Goal: Information Seeking & Learning: Find specific page/section

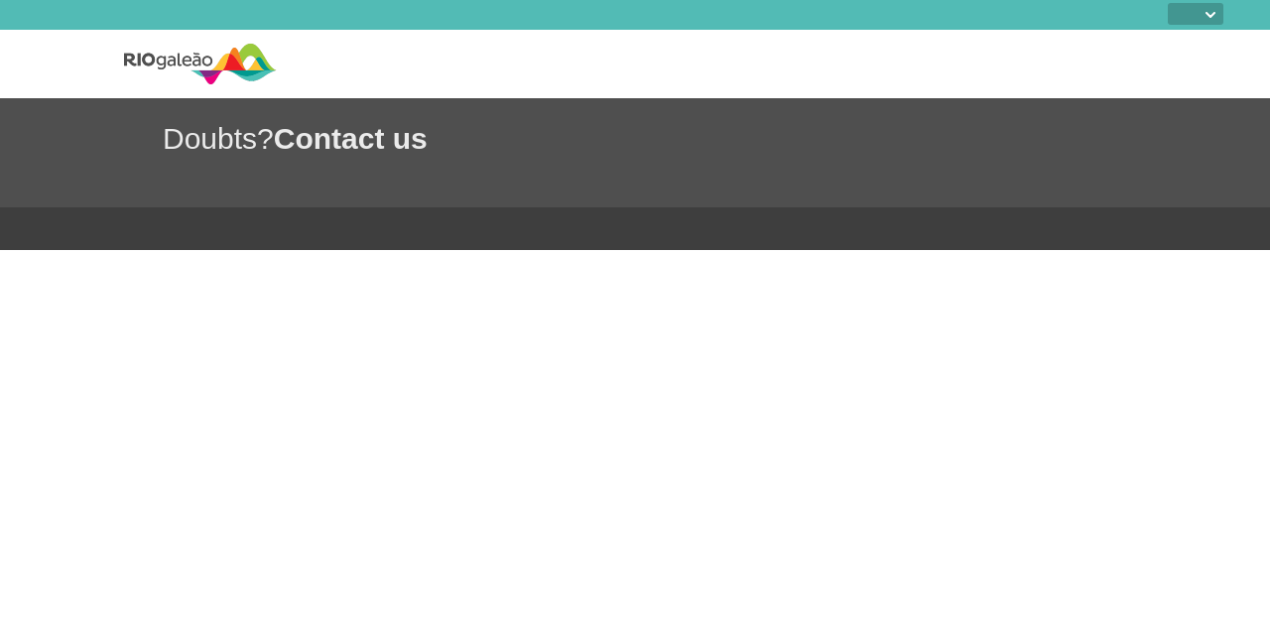
select select
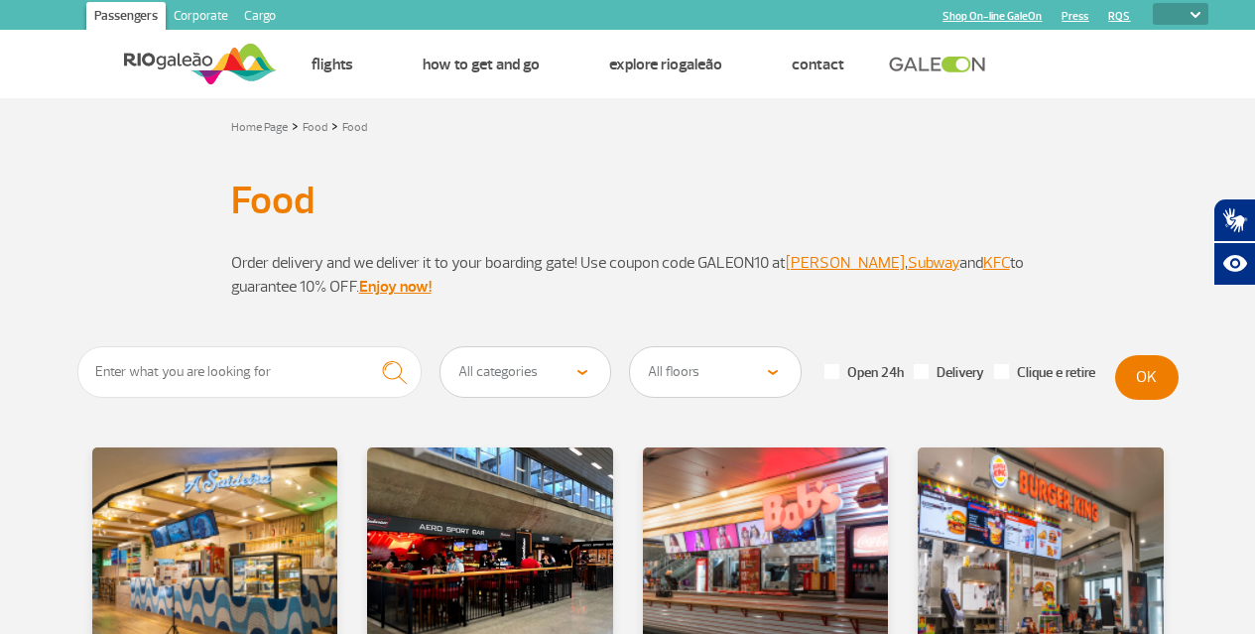
select select
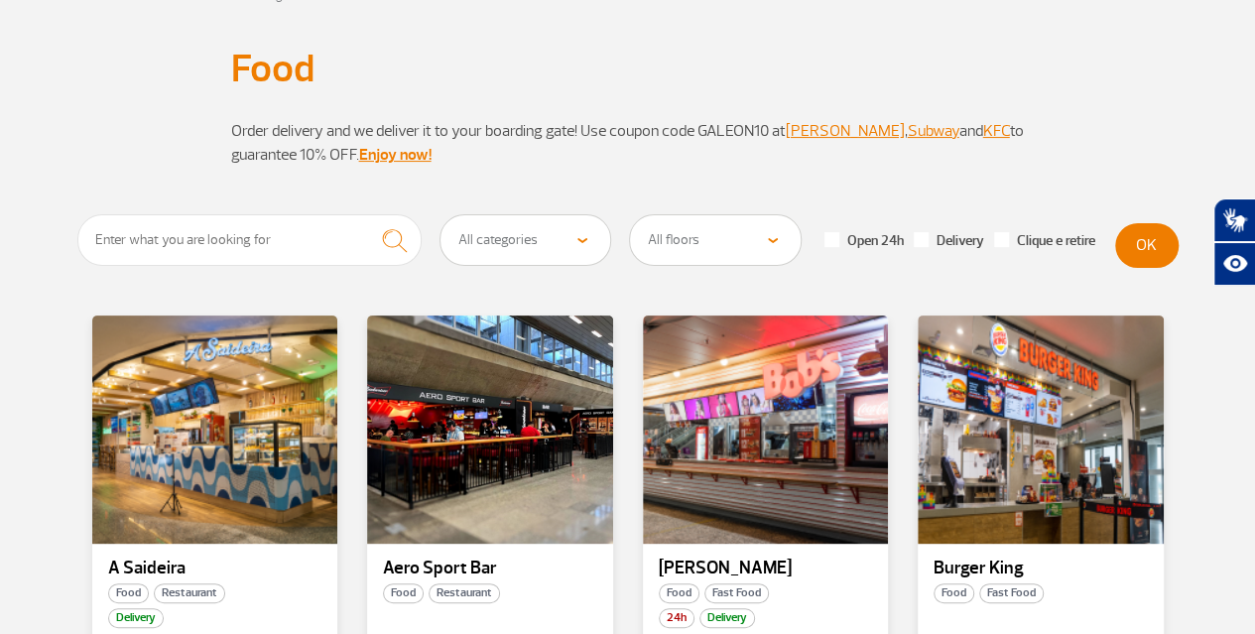
scroll to position [166, 0]
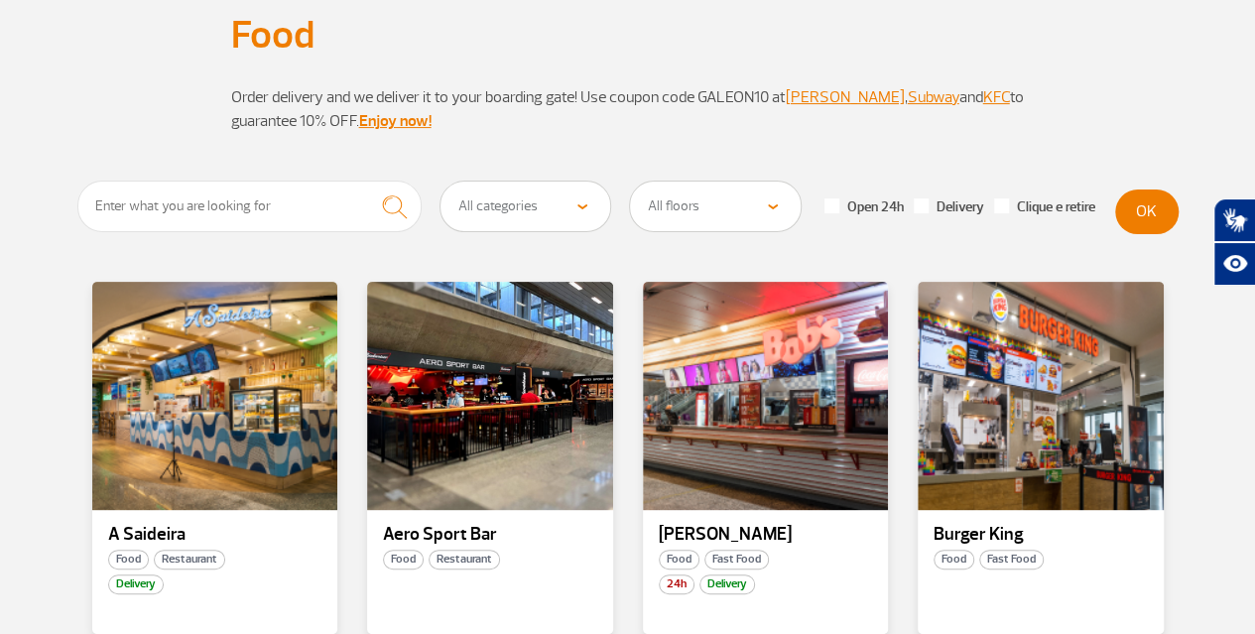
click at [691, 221] on select "All floors Public Area (Before Security Inspection/X-Ray) Public Area Arrivals …" at bounding box center [715, 207] width 171 height 50
click at [759, 209] on select "All floors Public Area (Before Security Inspection/X-Ray) Public Area Arrivals …" at bounding box center [715, 207] width 171 height 50
click at [630, 182] on select "All floors Public Area (Before Security Inspection/X-Ray) Public Area Arrivals …" at bounding box center [715, 207] width 171 height 50
click at [1127, 205] on button "OK" at bounding box center [1147, 212] width 64 height 45
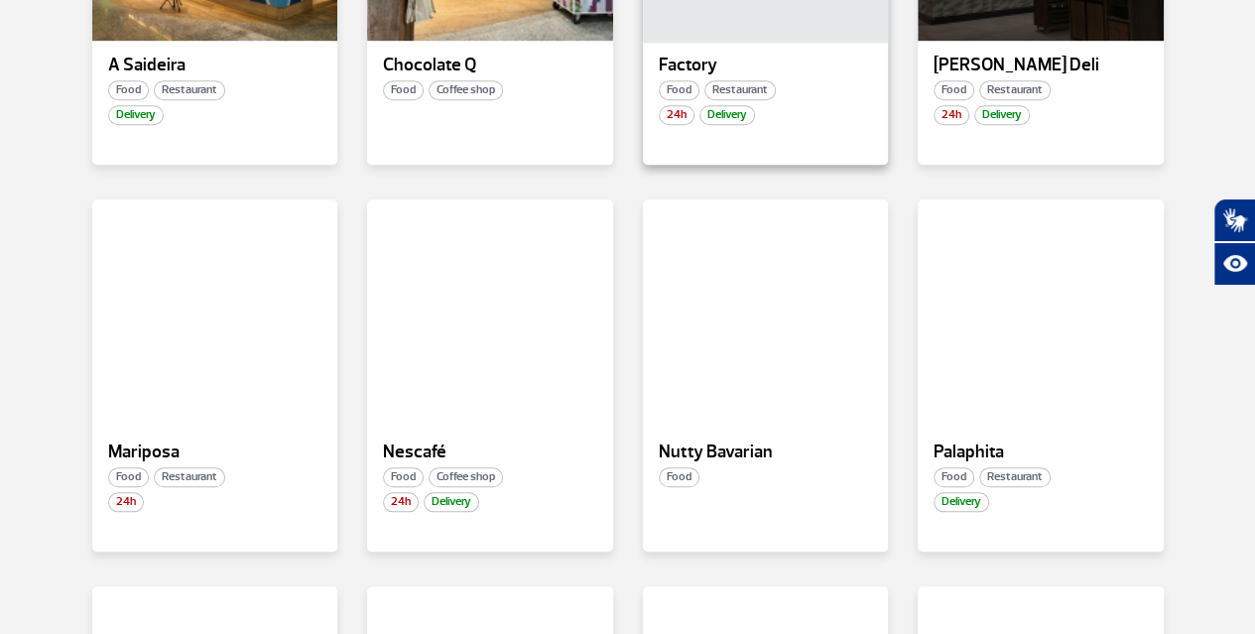
scroll to position [636, 0]
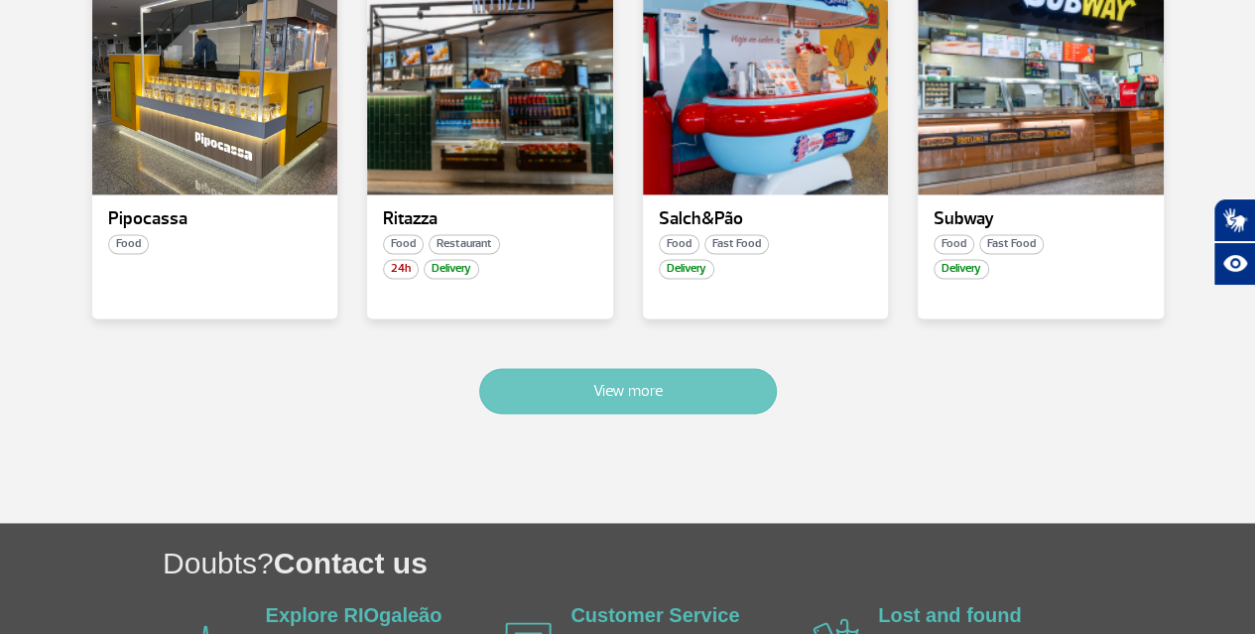
click at [631, 390] on button "View more" at bounding box center [628, 391] width 298 height 46
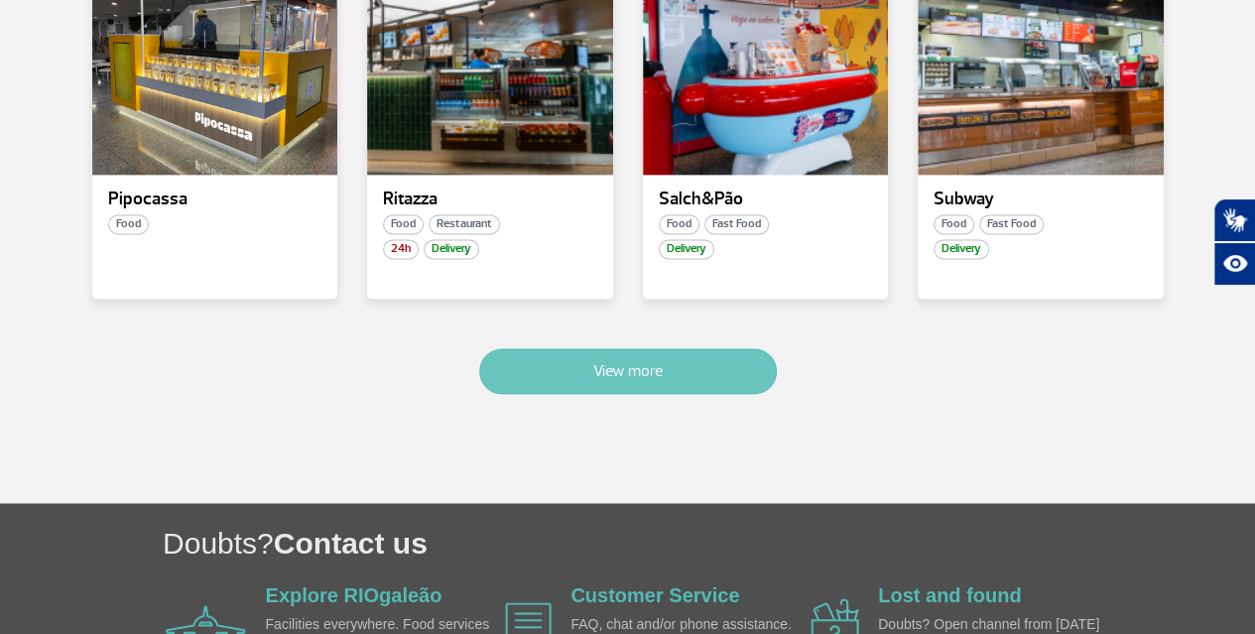
scroll to position [1255, 0]
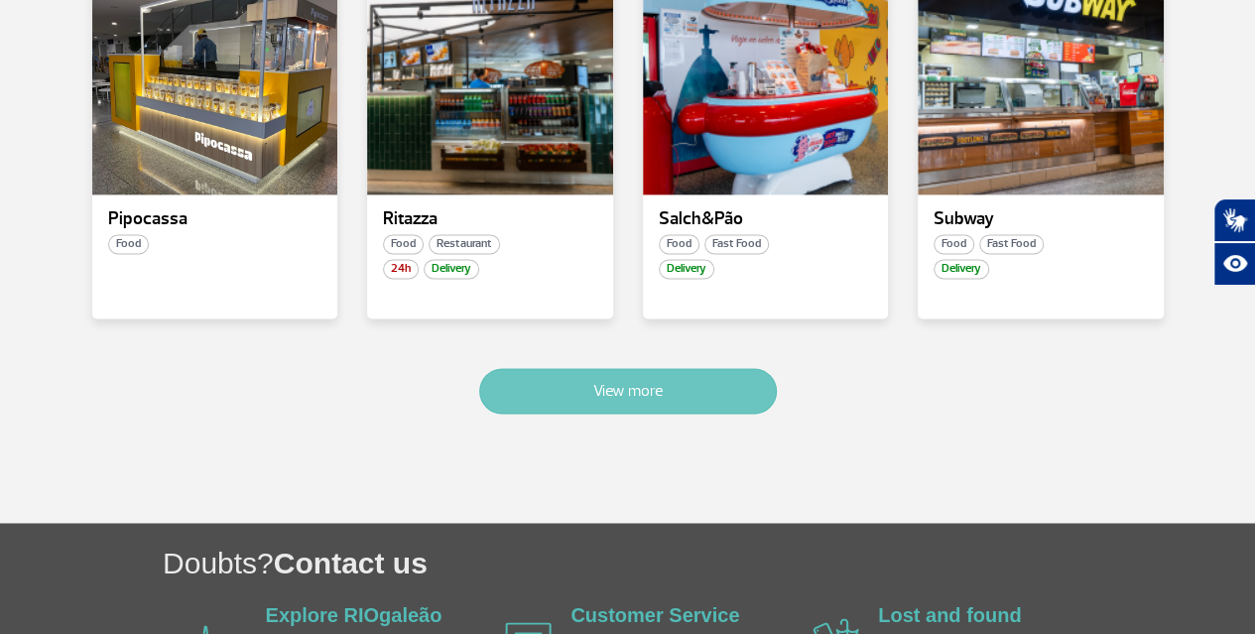
click at [635, 375] on button "View more" at bounding box center [628, 391] width 298 height 46
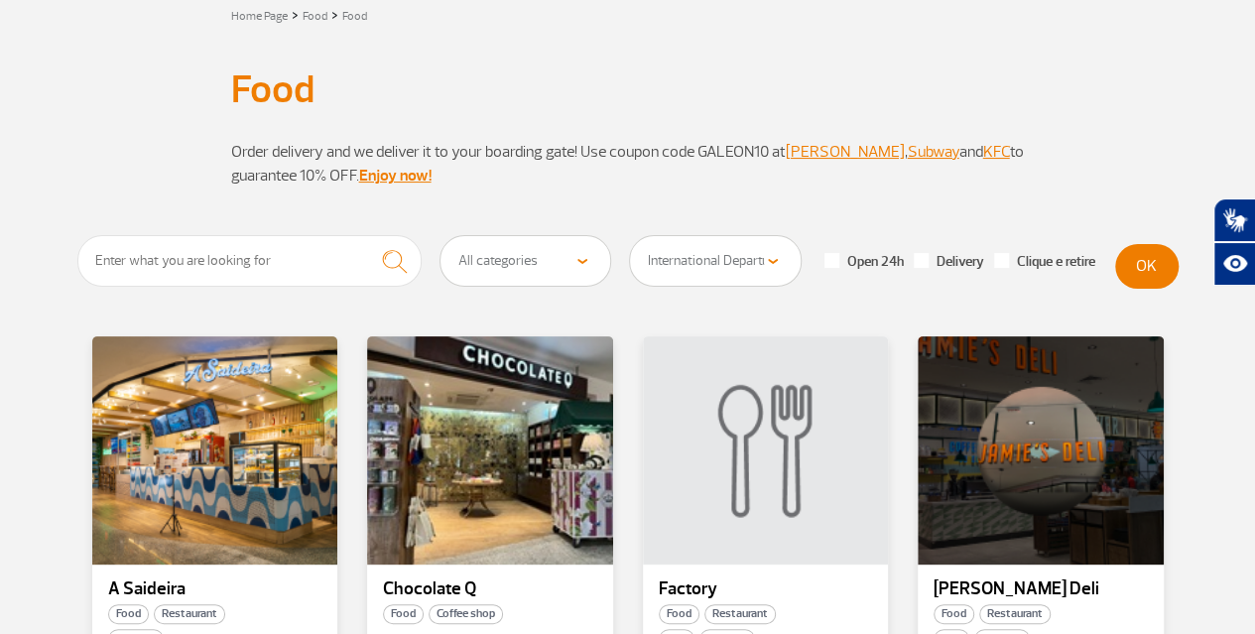
scroll to position [89, 0]
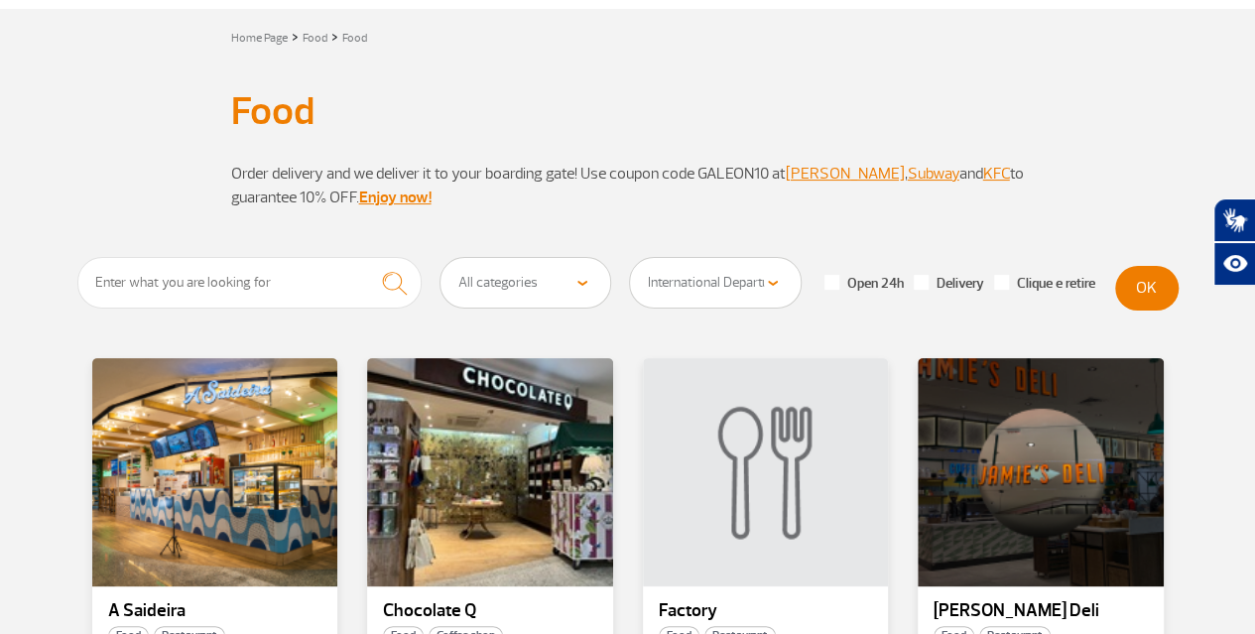
click at [706, 287] on select "All floors Public Area (Before Security Inspection/X-Ray) Public Area Arrivals …" at bounding box center [715, 283] width 171 height 50
click at [630, 258] on select "All floors Public Area (Before Security Inspection/X-Ray) Public Area Arrivals …" at bounding box center [715, 283] width 171 height 50
click at [1126, 285] on button "OK" at bounding box center [1147, 288] width 64 height 45
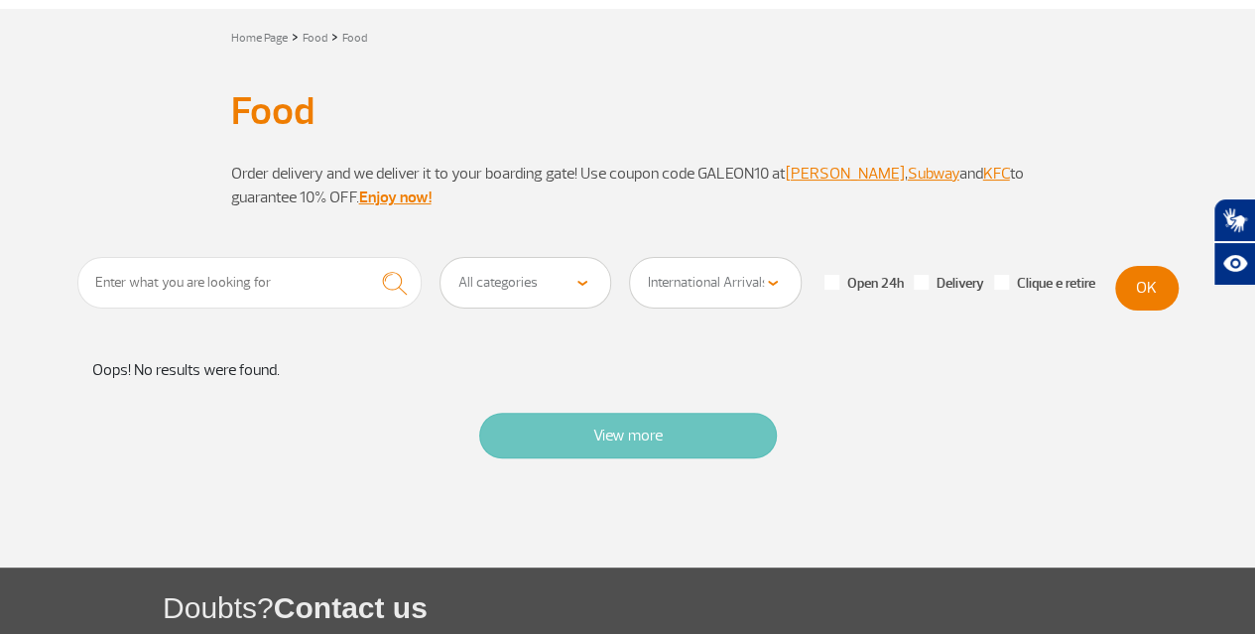
click at [682, 424] on button "View more" at bounding box center [628, 436] width 298 height 46
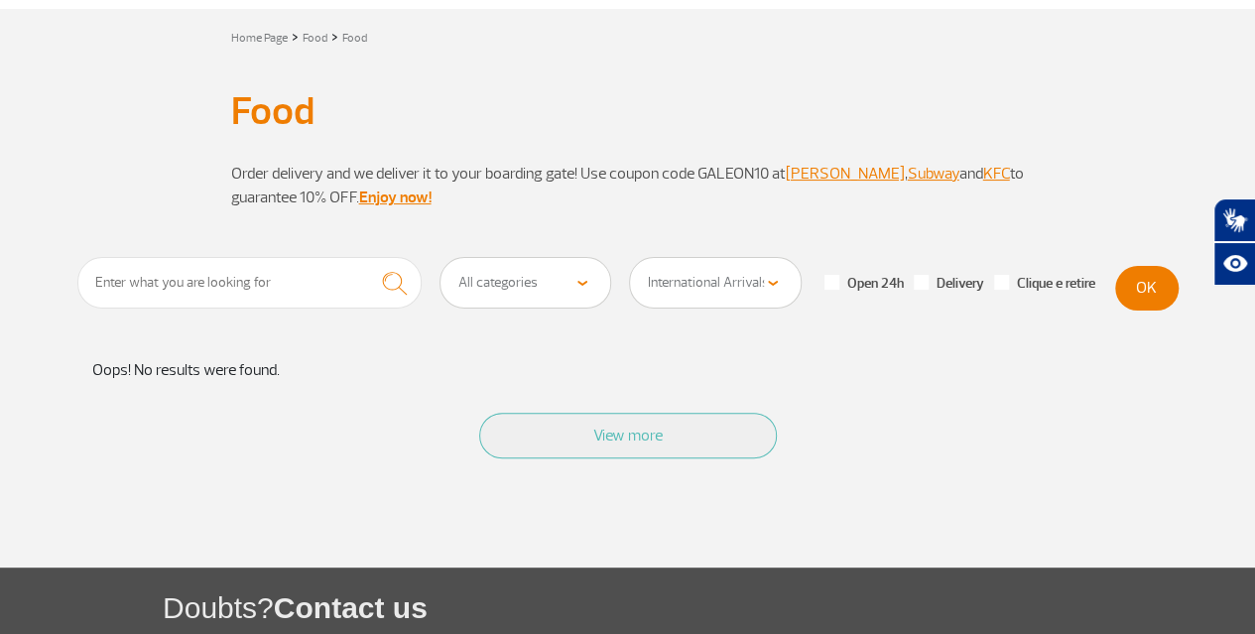
click at [711, 289] on select "All floors Public Area (Before Security Inspection/X-Ray) Public Area Arrivals …" at bounding box center [715, 283] width 171 height 50
select select "78"
click at [630, 258] on select "All floors Public Area (Before Security Inspection/X-Ray) Public Area Arrivals …" at bounding box center [715, 283] width 171 height 50
click at [1142, 291] on button "OK" at bounding box center [1147, 288] width 64 height 45
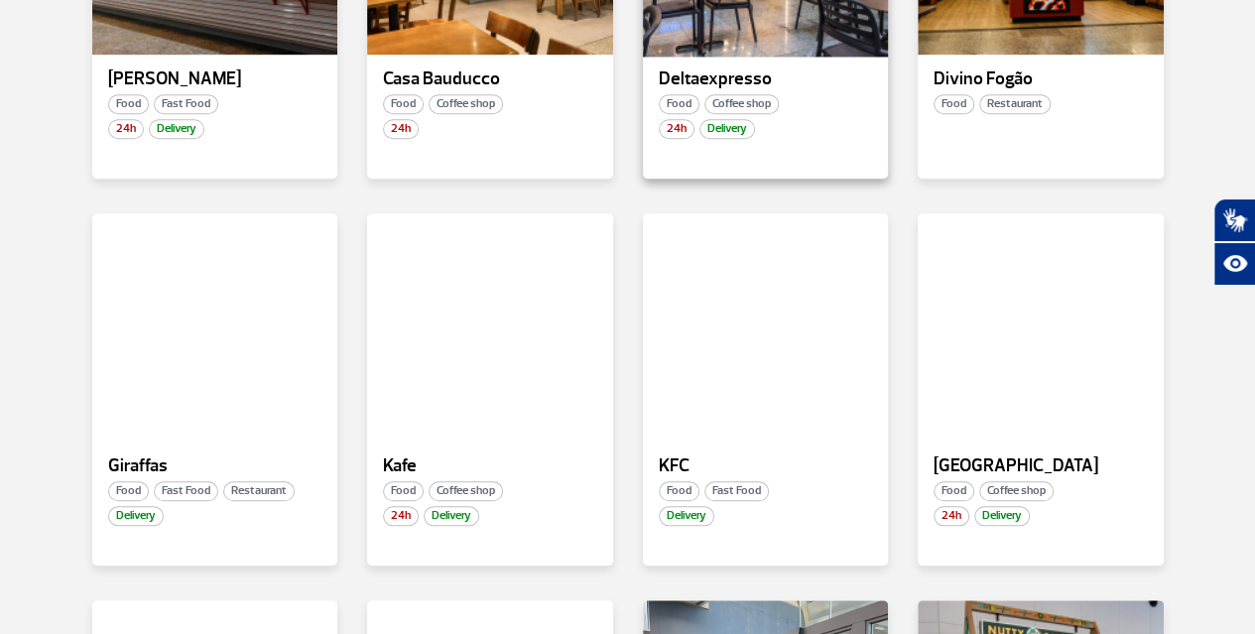
scroll to position [627, 0]
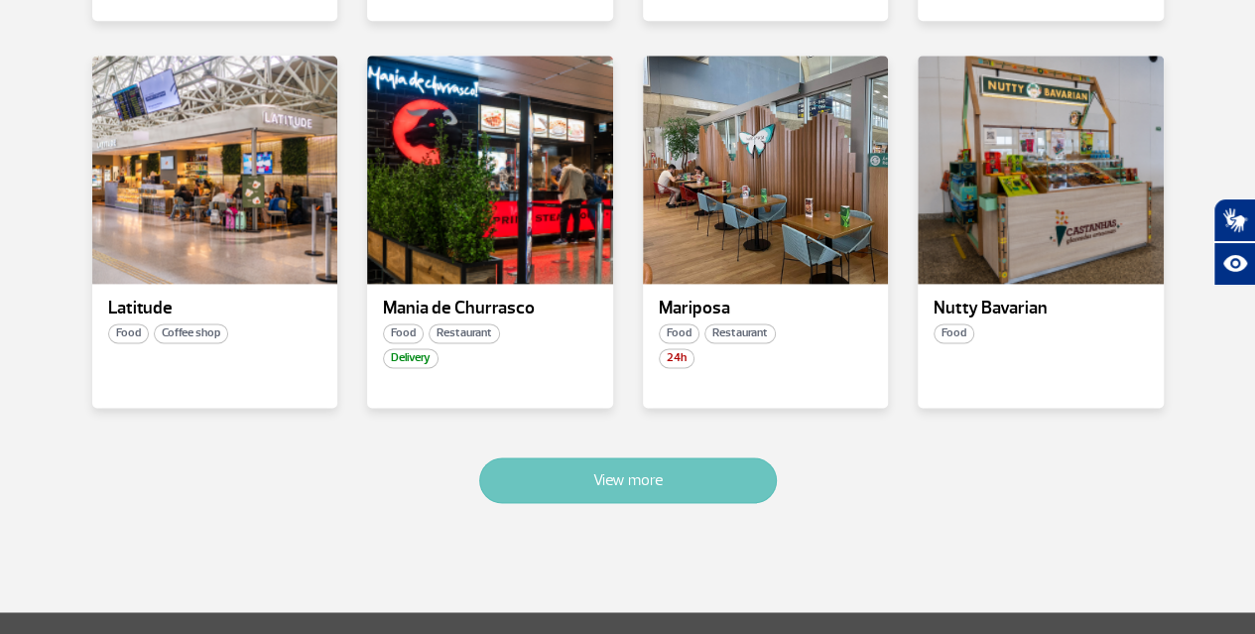
click at [665, 464] on button "View more" at bounding box center [628, 480] width 298 height 46
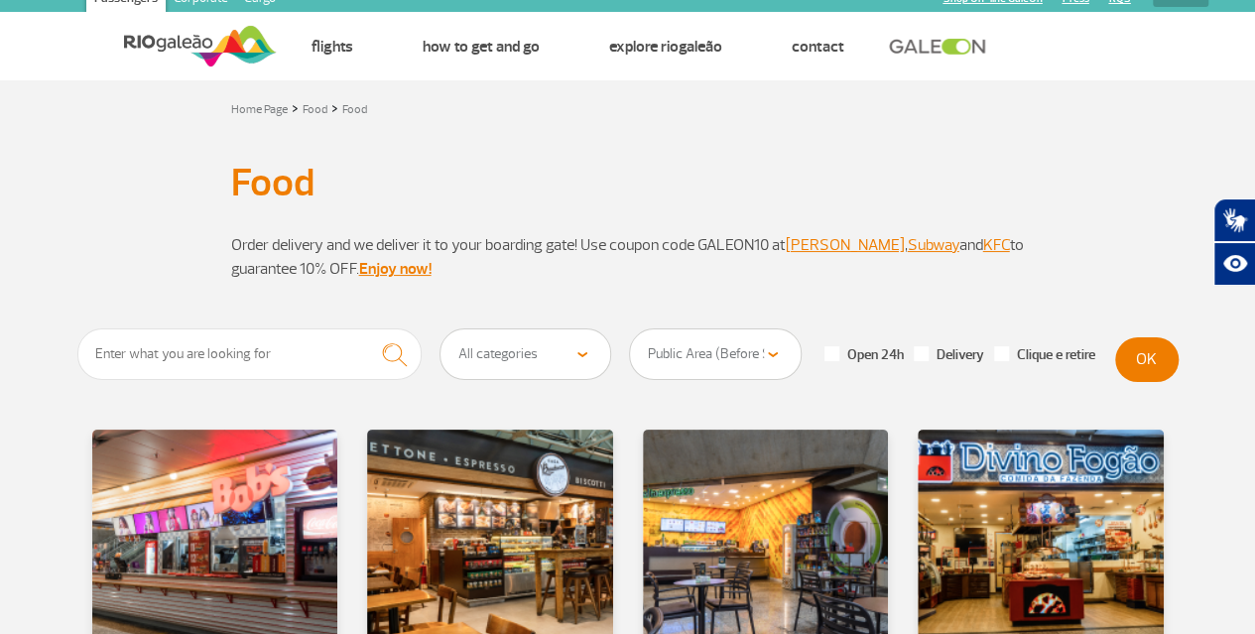
scroll to position [0, 0]
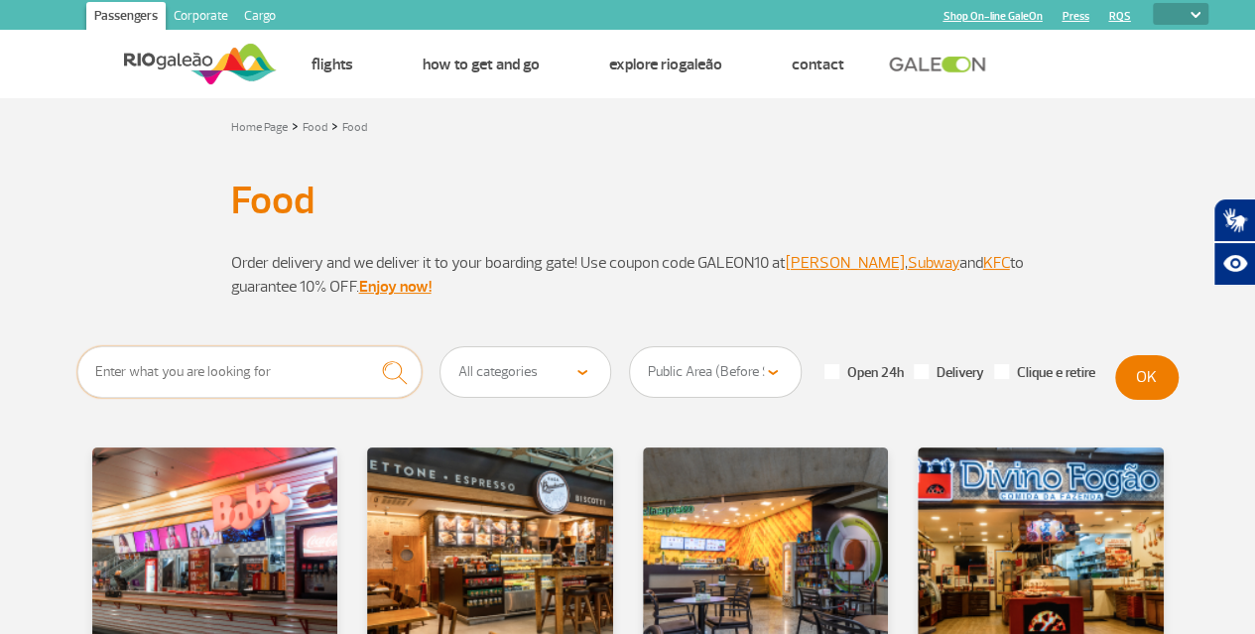
click at [328, 360] on input "text" at bounding box center [249, 372] width 345 height 52
type input "mcdonalds"
click at [367, 346] on button "submit" at bounding box center [394, 372] width 55 height 53
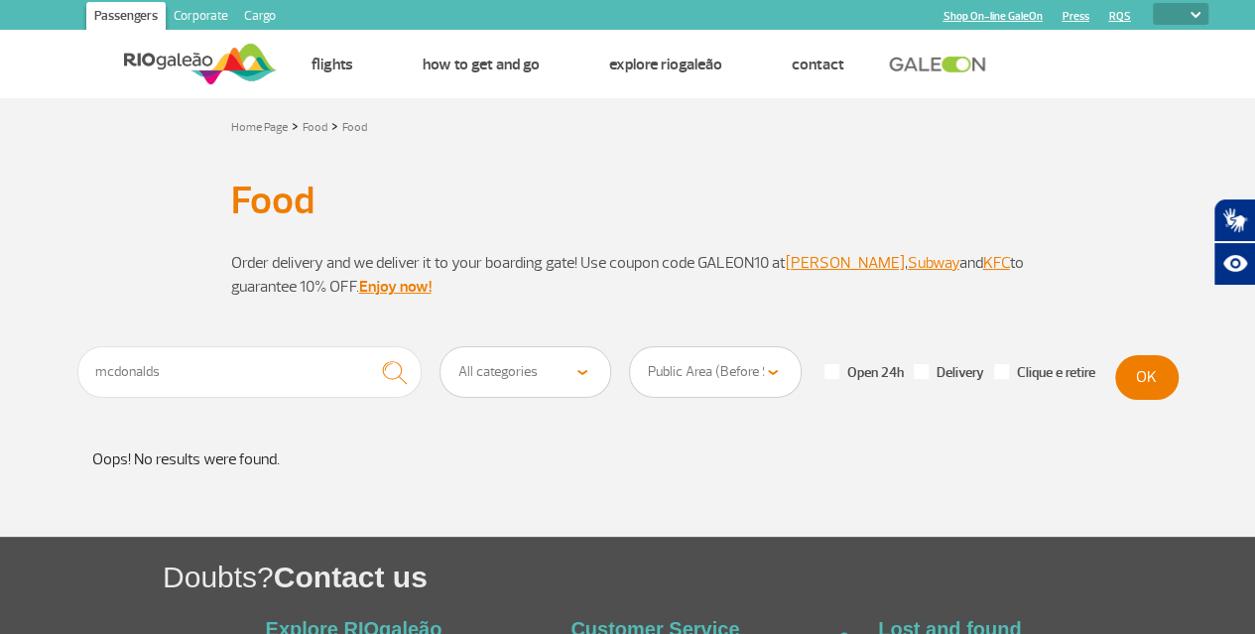
click at [688, 350] on select "All floors Public Area (Before Security Inspection/X-Ray) Public Area Arrivals …" at bounding box center [715, 372] width 171 height 50
select select
click at [630, 347] on select "All floors Public Area (Before Security Inspection/X-Ray) Public Area Arrivals …" at bounding box center [715, 372] width 171 height 50
click at [1176, 384] on button "OK" at bounding box center [1147, 377] width 64 height 45
click at [319, 372] on input "mcdonalds" at bounding box center [249, 372] width 345 height 52
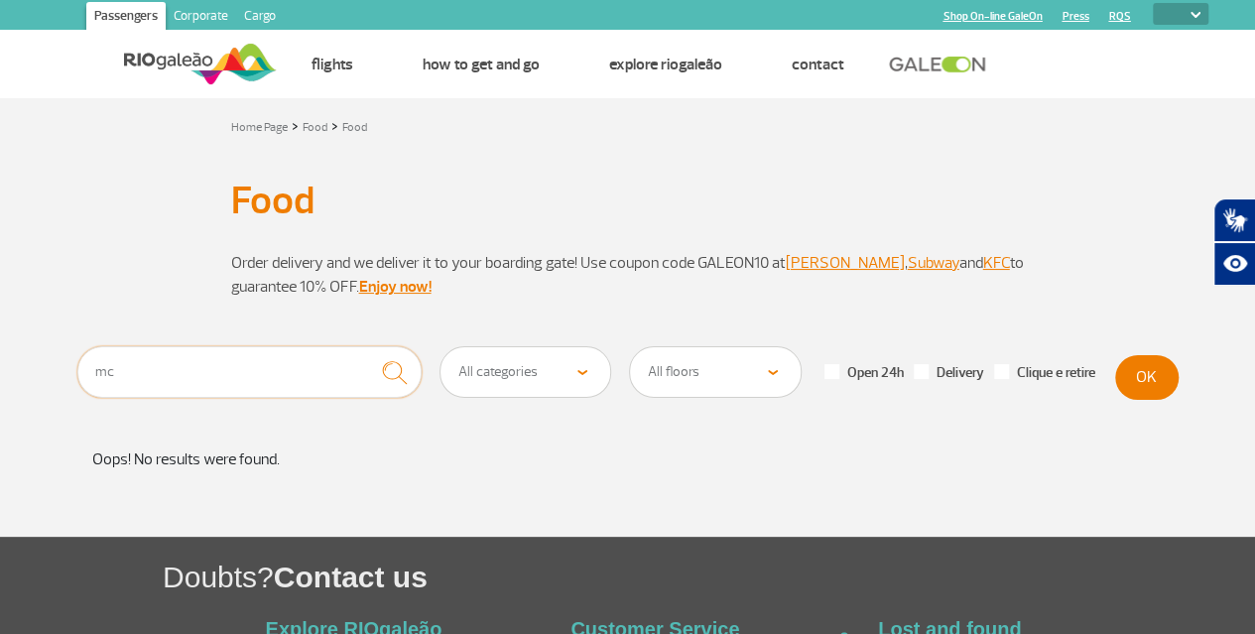
type input "m"
click at [529, 368] on select "All categories Coffee shop Fast Food Restaurant Souvenir Convenience shop" at bounding box center [526, 372] width 171 height 50
select select "22"
click at [441, 347] on select "All categories Coffee shop Fast Food Restaurant Souvenir Convenience shop" at bounding box center [526, 372] width 171 height 50
click at [1133, 390] on button "OK" at bounding box center [1147, 377] width 64 height 45
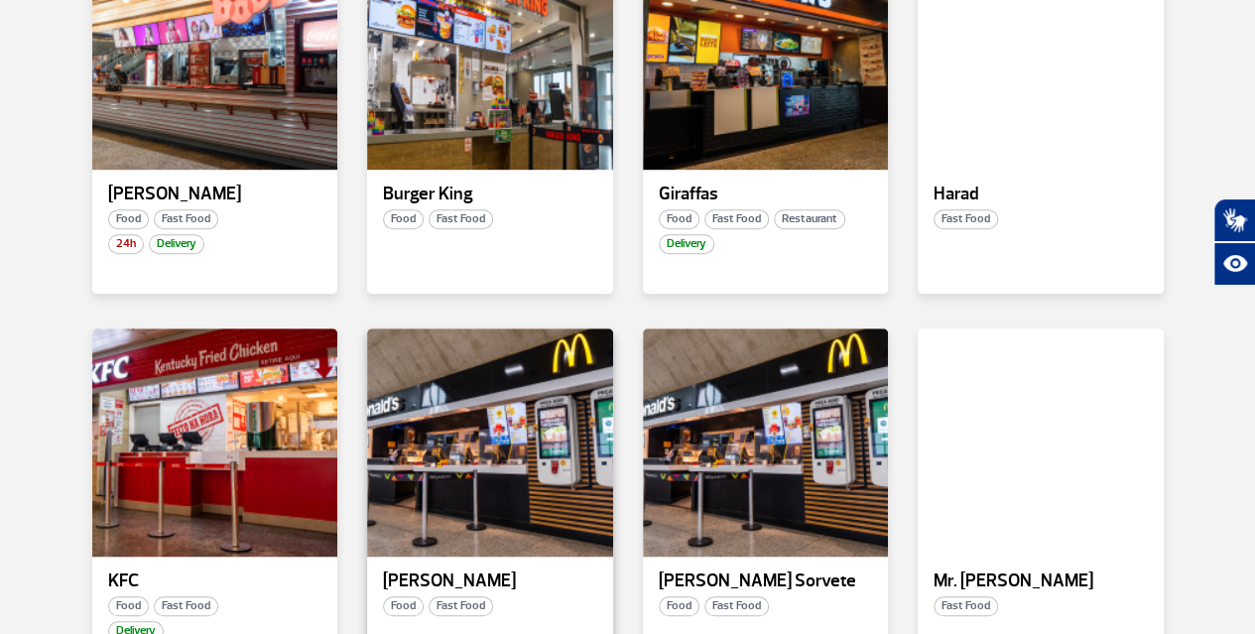
scroll to position [602, 0]
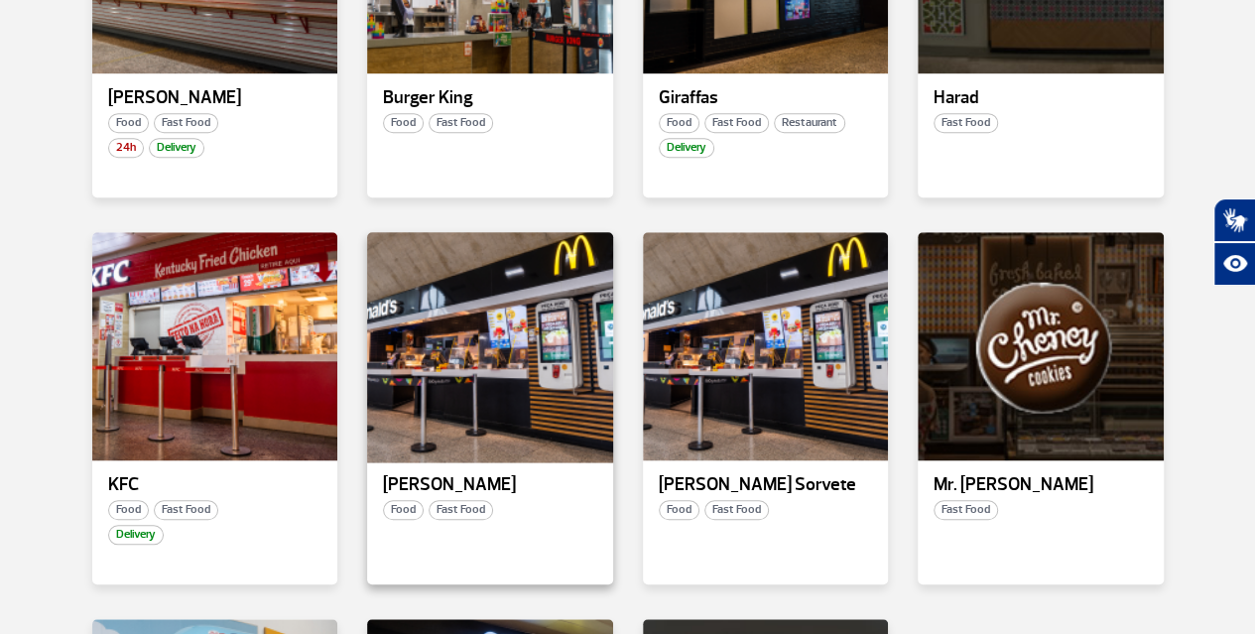
click at [540, 457] on div at bounding box center [490, 346] width 250 height 233
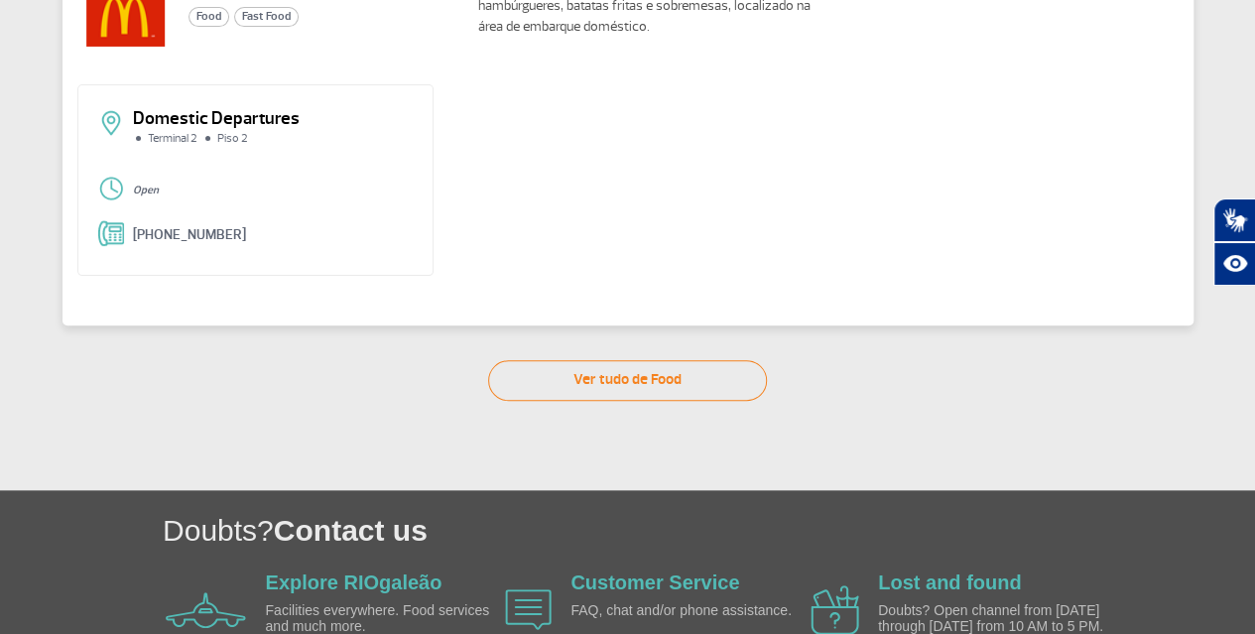
scroll to position [142, 0]
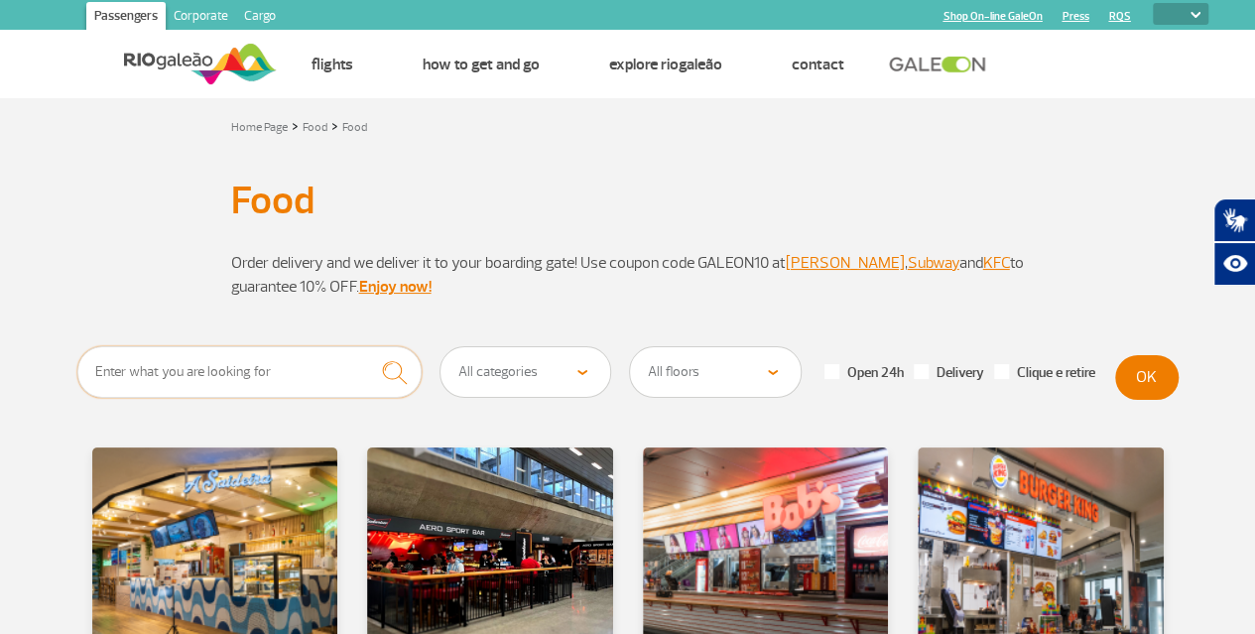
click at [269, 384] on input "text" at bounding box center [249, 372] width 345 height 52
click at [473, 356] on select "All categories Coffee shop Fast Food Restaurant Souvenir Convenience shop" at bounding box center [526, 372] width 171 height 50
select select "22"
click at [441, 347] on select "All categories Coffee shop Fast Food Restaurant Souvenir Convenience shop" at bounding box center [526, 372] width 171 height 50
click at [1142, 373] on button "OK" at bounding box center [1147, 377] width 64 height 45
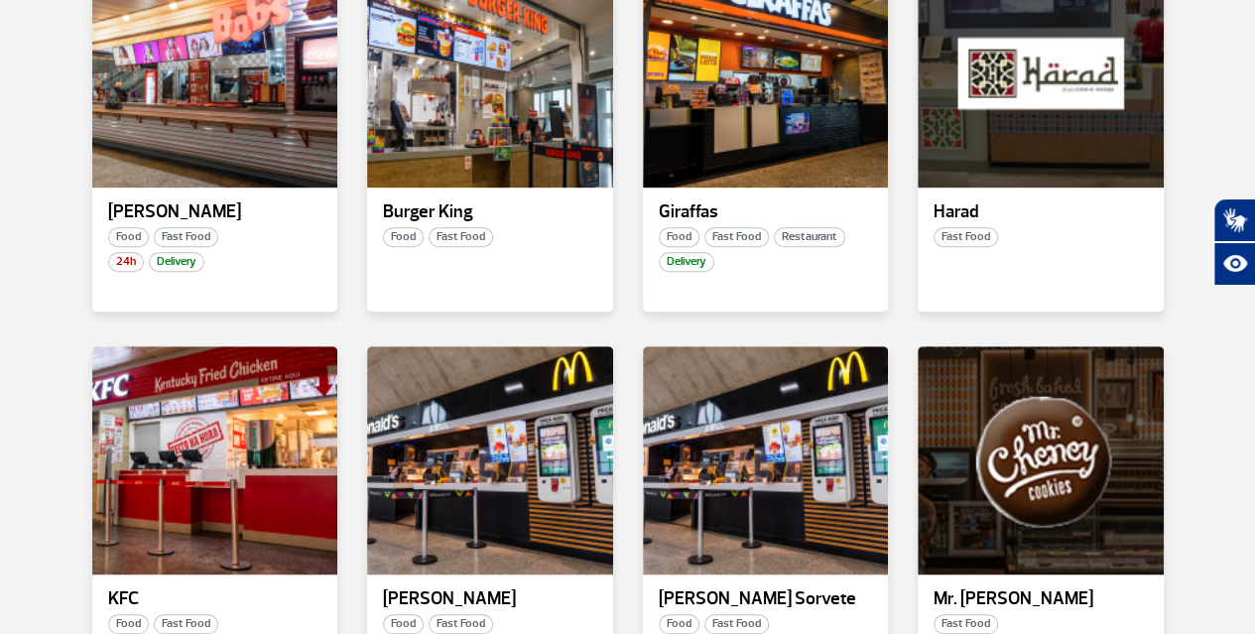
scroll to position [611, 0]
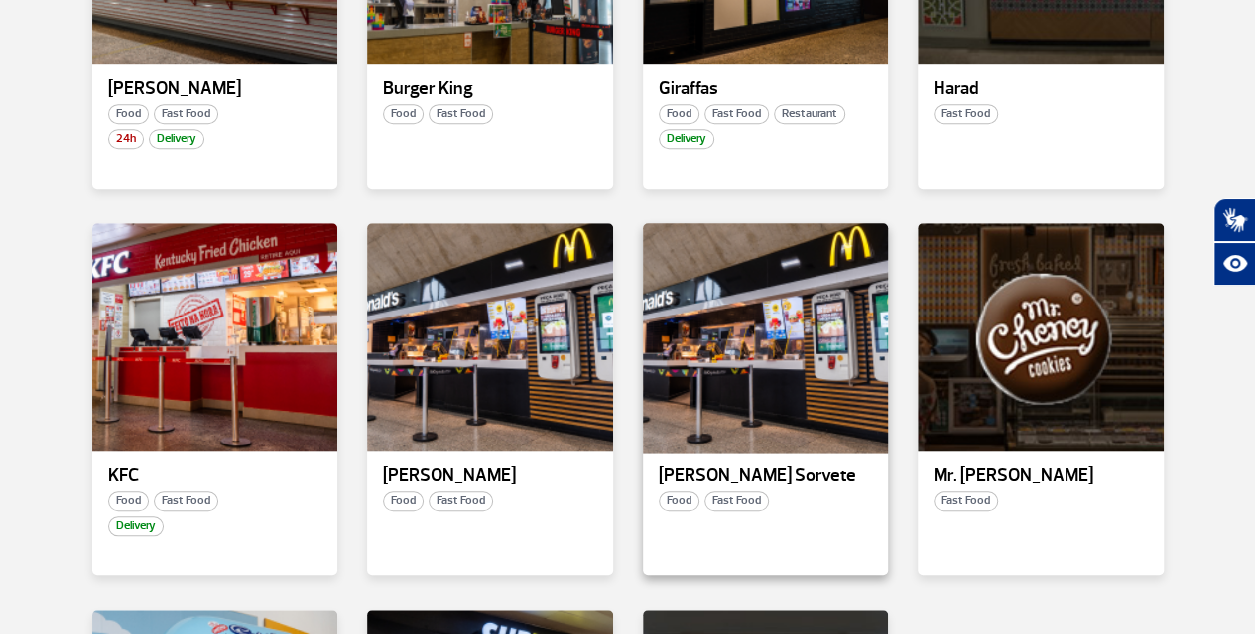
click at [816, 368] on div at bounding box center [765, 337] width 250 height 233
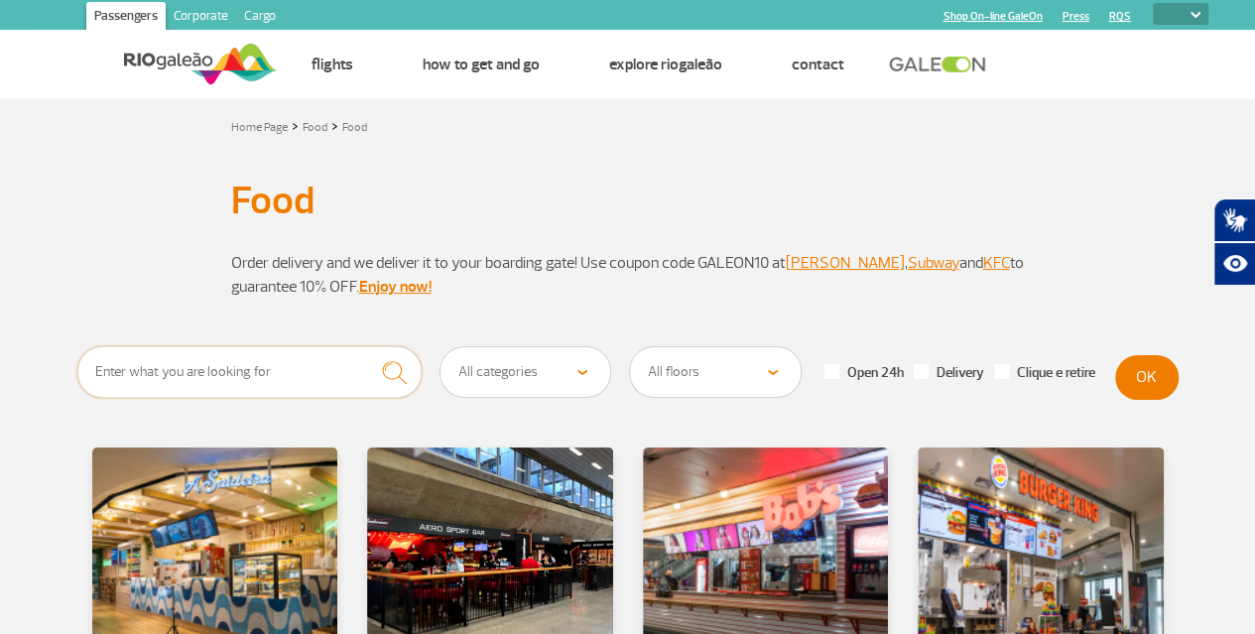
click at [295, 368] on input "text" at bounding box center [249, 372] width 345 height 52
type input "burger"
click at [367, 346] on button "submit" at bounding box center [394, 372] width 55 height 53
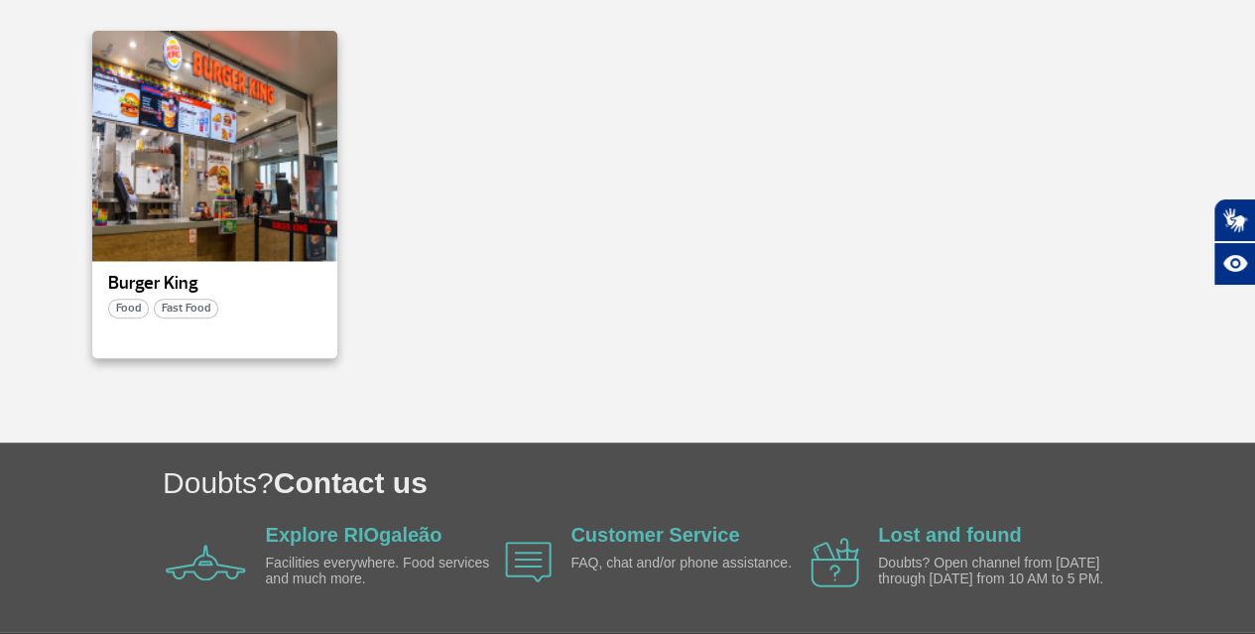
click at [241, 233] on div at bounding box center [214, 145] width 250 height 233
